Goal: Transaction & Acquisition: Download file/media

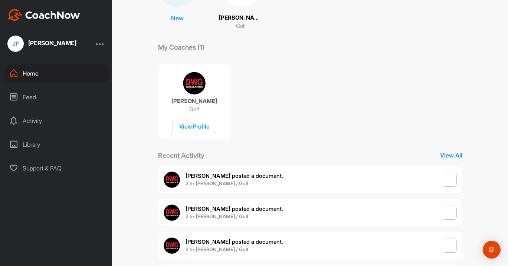
scroll to position [91, 0]
click at [222, 180] on span "2 h • [PERSON_NAME] / Golf" at bounding box center [234, 183] width 98 height 7
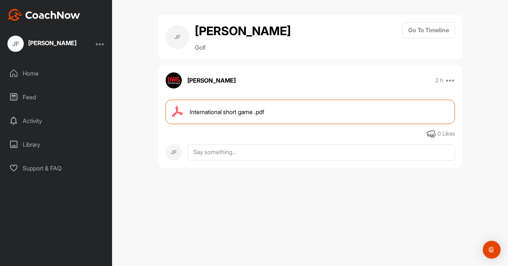
click at [243, 112] on span "International short game .pdf" at bounding box center [226, 112] width 75 height 9
click at [22, 70] on div "Home" at bounding box center [56, 73] width 105 height 19
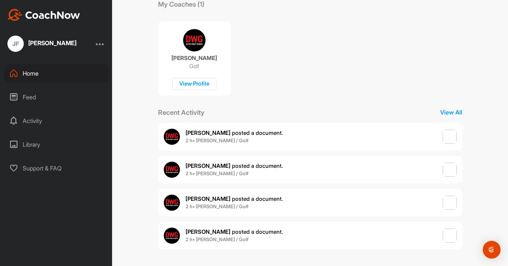
click at [226, 138] on b "2 h • [PERSON_NAME] / Golf" at bounding box center [216, 141] width 63 height 6
click at [232, 168] on span "[PERSON_NAME] posted a document ." at bounding box center [234, 165] width 98 height 7
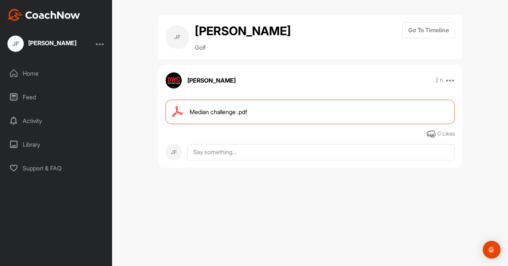
click at [214, 112] on span "Median challenge .pdf" at bounding box center [217, 112] width 57 height 9
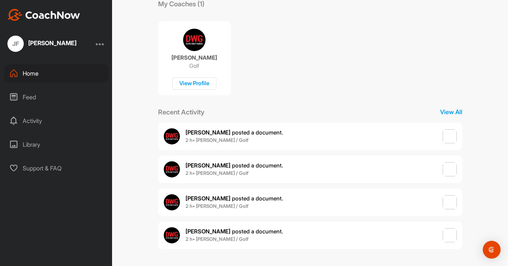
scroll to position [133, 0]
click at [228, 208] on b "2 h • [PERSON_NAME] / Golf" at bounding box center [216, 207] width 63 height 6
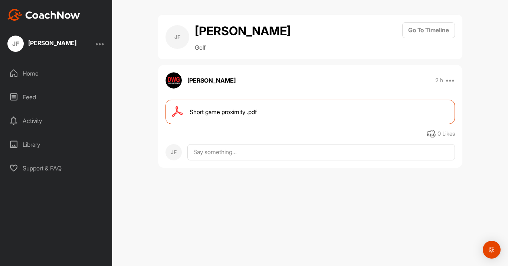
click at [207, 108] on span "Short game proximity .pdf" at bounding box center [222, 112] width 67 height 9
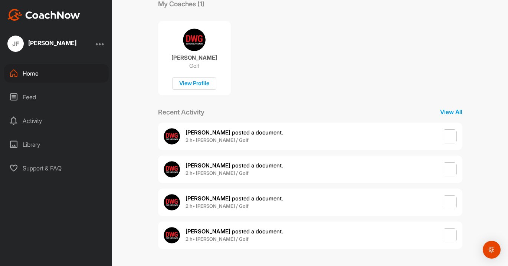
scroll to position [133, 0]
click at [245, 233] on span "[PERSON_NAME] posted a document ." at bounding box center [234, 231] width 98 height 7
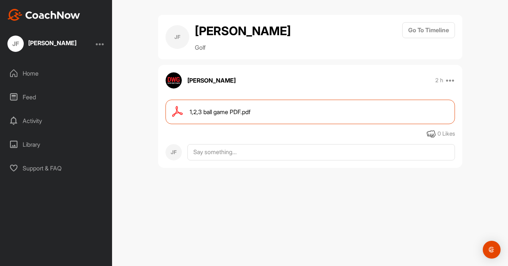
click at [234, 114] on span "1,2,3 ball game PDF.pdf" at bounding box center [219, 112] width 61 height 9
